Goal: Information Seeking & Learning: Learn about a topic

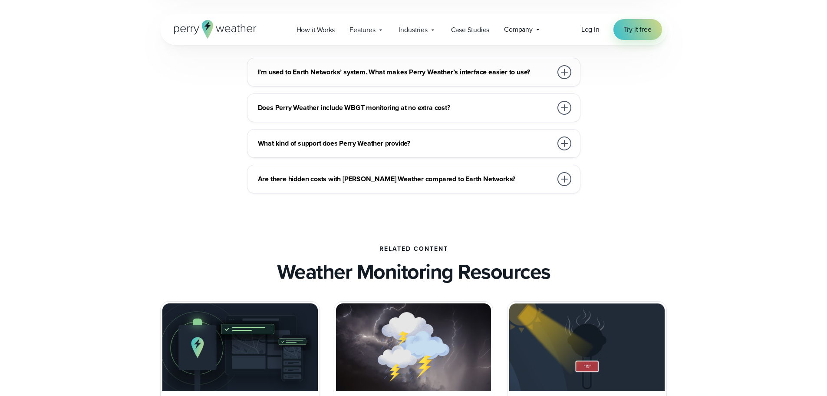
scroll to position [2302, 0]
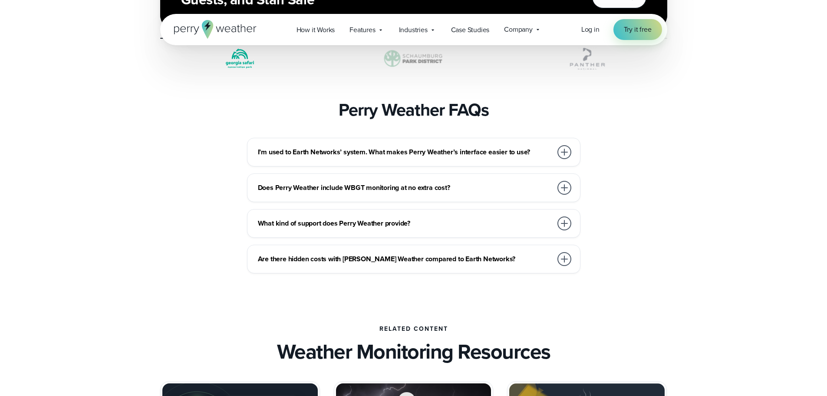
click at [567, 145] on div at bounding box center [565, 152] width 14 height 14
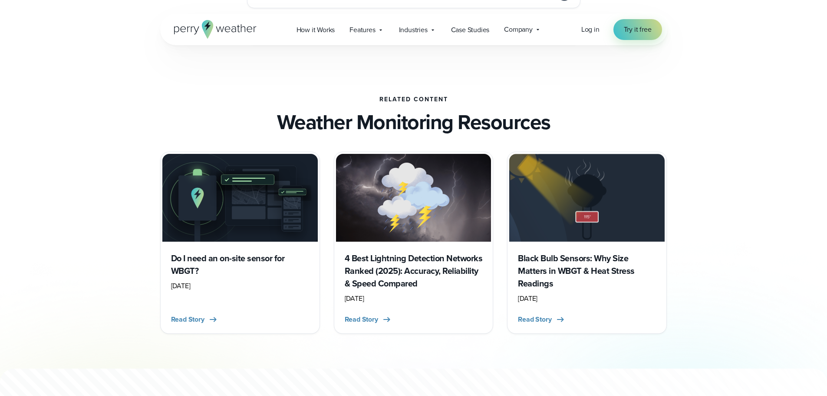
scroll to position [2606, 0]
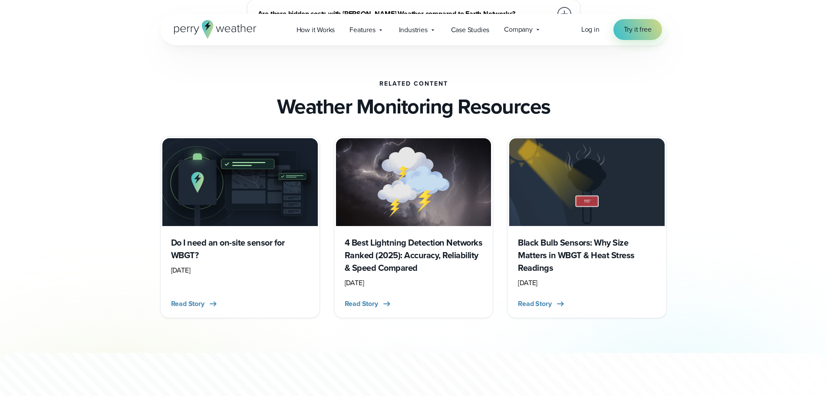
click at [424, 236] on h3 "4 Best Lightning Detection Networks Ranked (2025): Accuracy, Reliability & Spee…" at bounding box center [414, 255] width 138 height 38
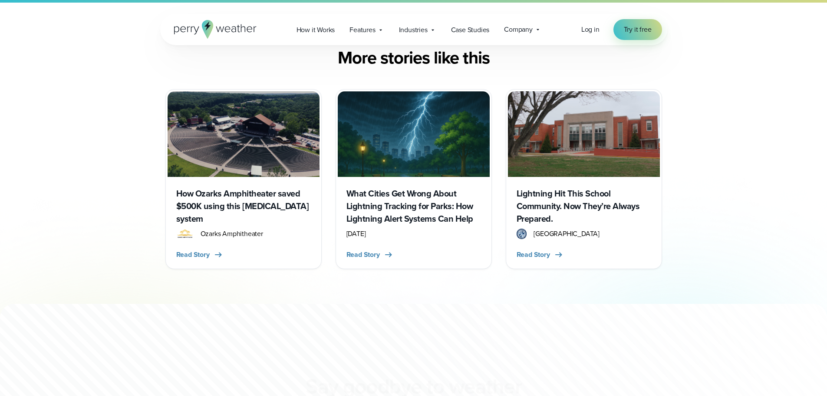
scroll to position [5776, 0]
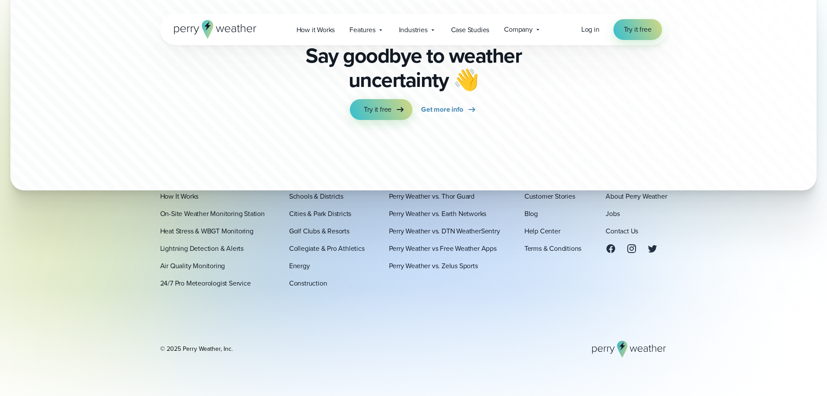
scroll to position [2963, 0]
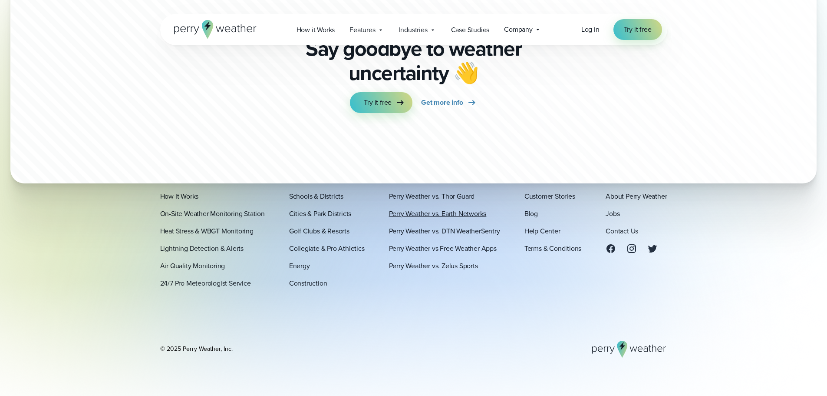
click at [470, 215] on link "Perry Weather vs. Earth Networks" at bounding box center [438, 213] width 98 height 10
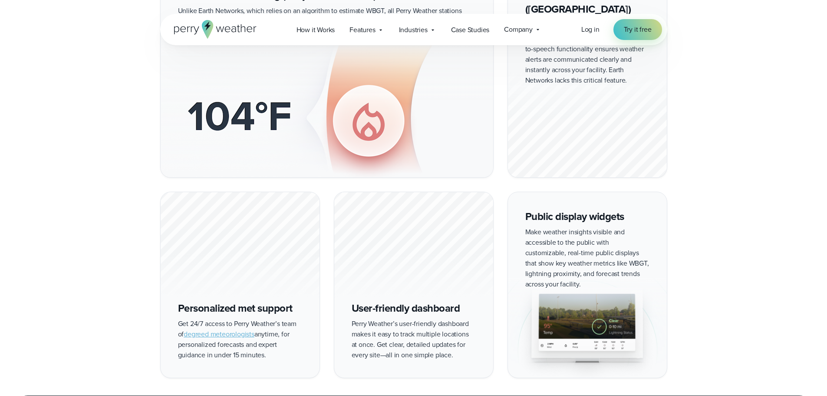
scroll to position [565, 0]
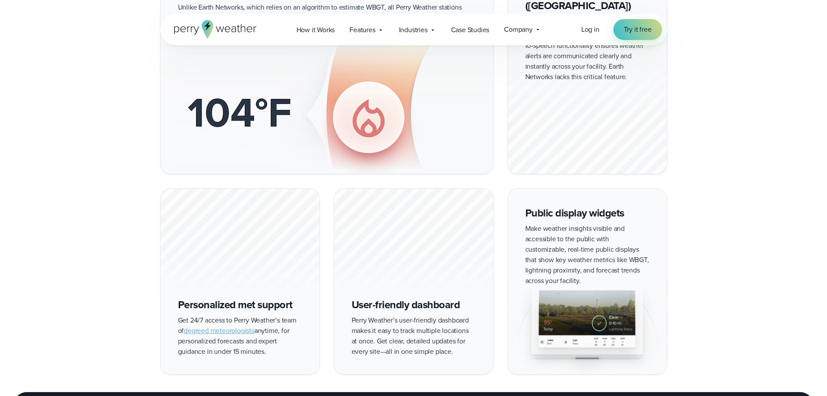
click at [592, 283] on img at bounding box center [587, 322] width 159 height 104
click at [555, 208] on div "Public display widgets Make weather insights visible and accessible to the publ…" at bounding box center [588, 281] width 160 height 186
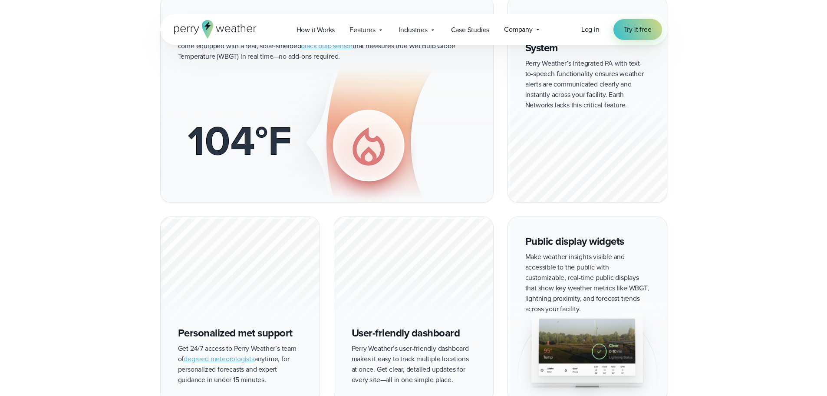
scroll to position [521, 0]
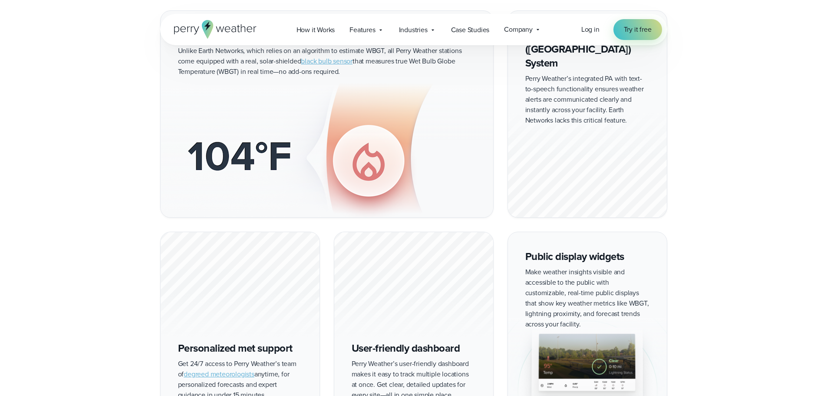
click at [570, 231] on div "Public display widgets Make weather insights visible and accessible to the publ…" at bounding box center [588, 324] width 160 height 186
click at [579, 247] on div "Public display widgets Make weather insights visible and accessible to the publ…" at bounding box center [588, 324] width 160 height 186
click at [603, 336] on img at bounding box center [587, 366] width 159 height 104
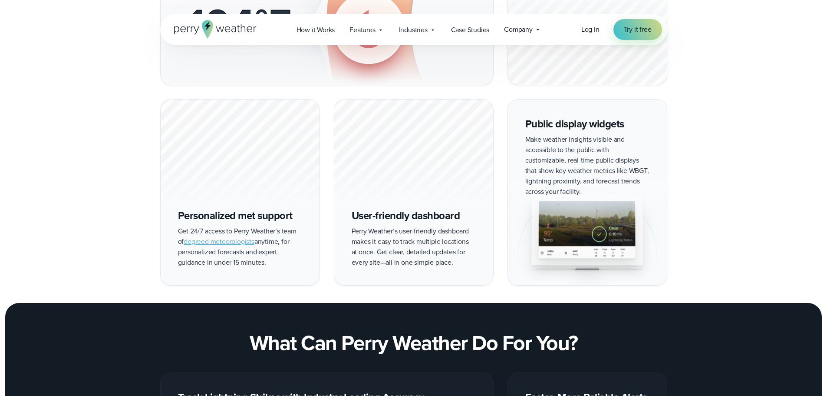
scroll to position [608, 0]
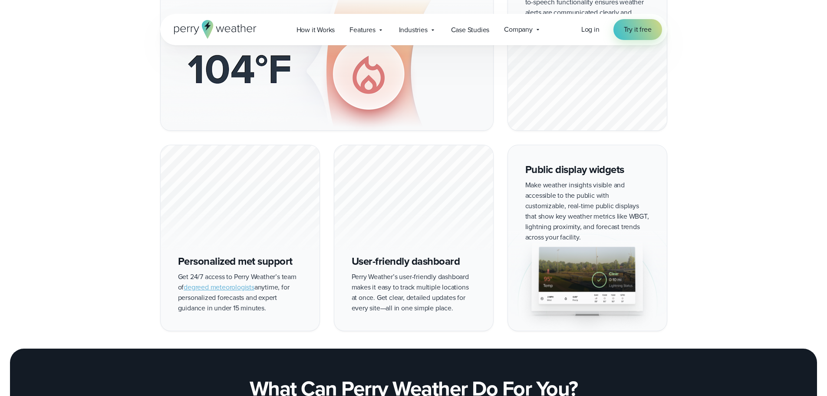
click at [595, 184] on div "Public display widgets Make weather insights visible and accessible to the publ…" at bounding box center [588, 238] width 160 height 186
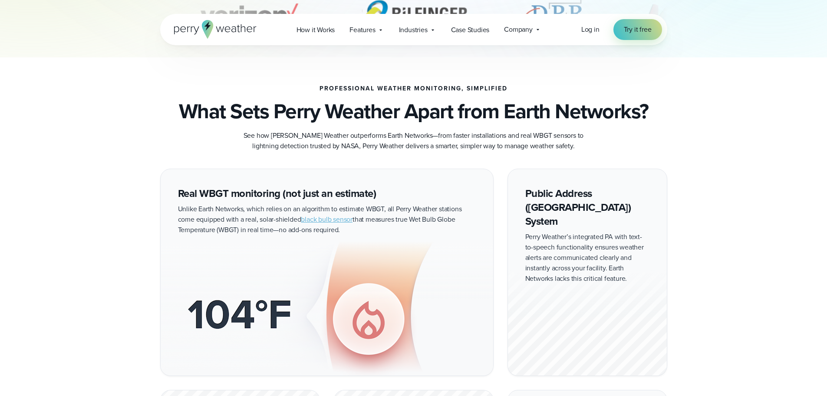
scroll to position [391, 0]
